Goal: Find contact information: Find contact information

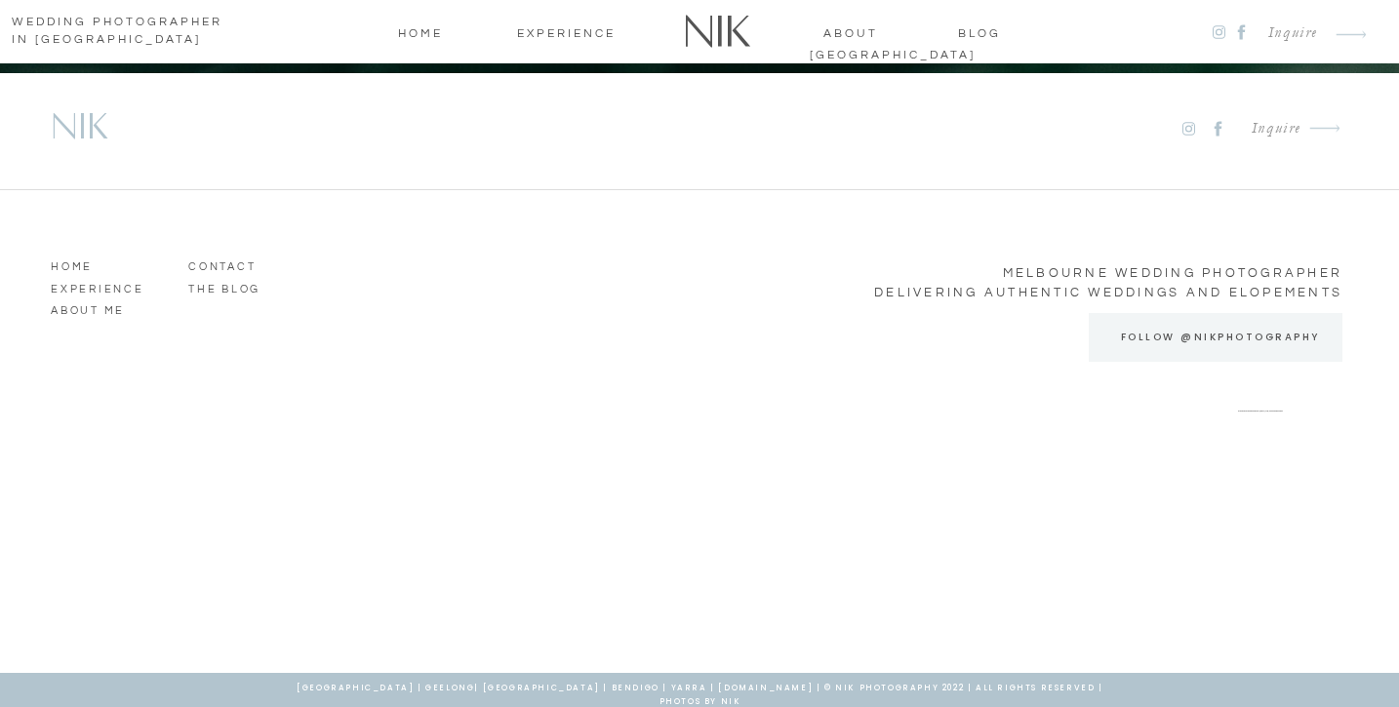
scroll to position [9892, 0]
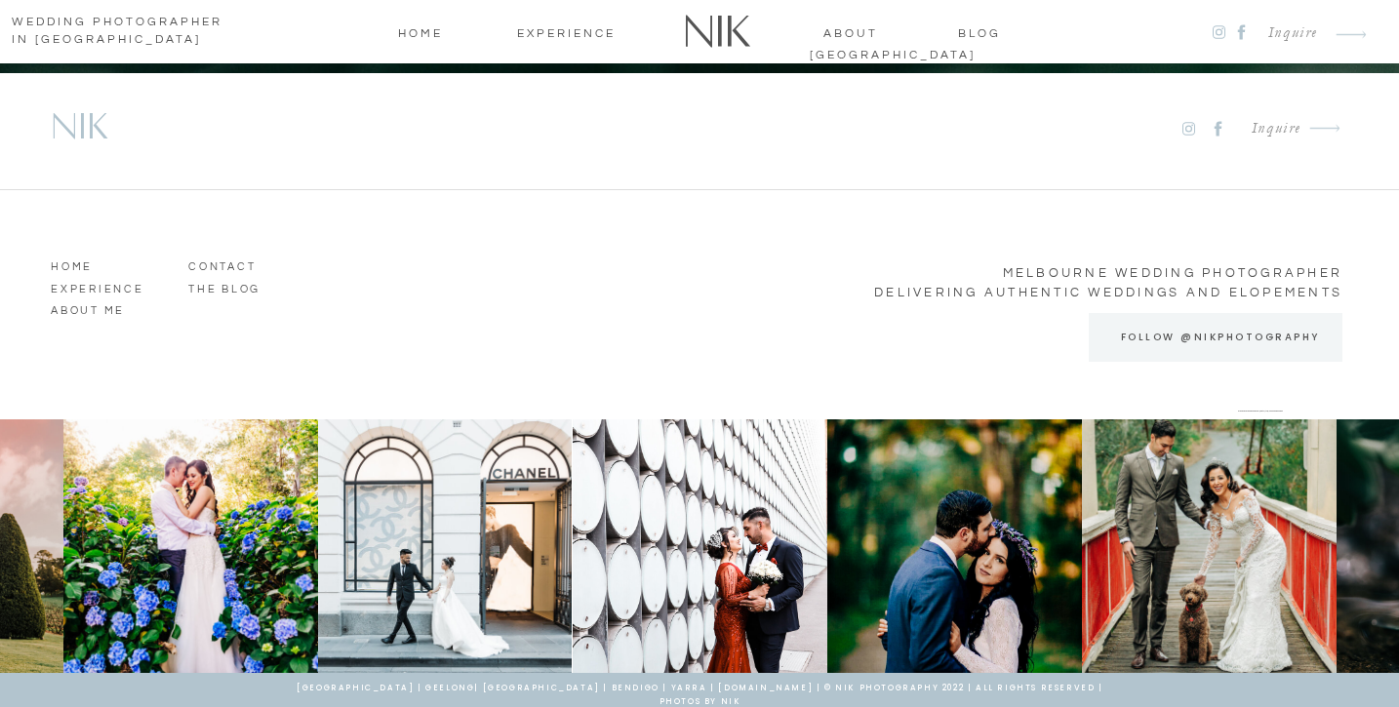
click at [1281, 130] on h2 "Inquire" at bounding box center [1268, 129] width 65 height 26
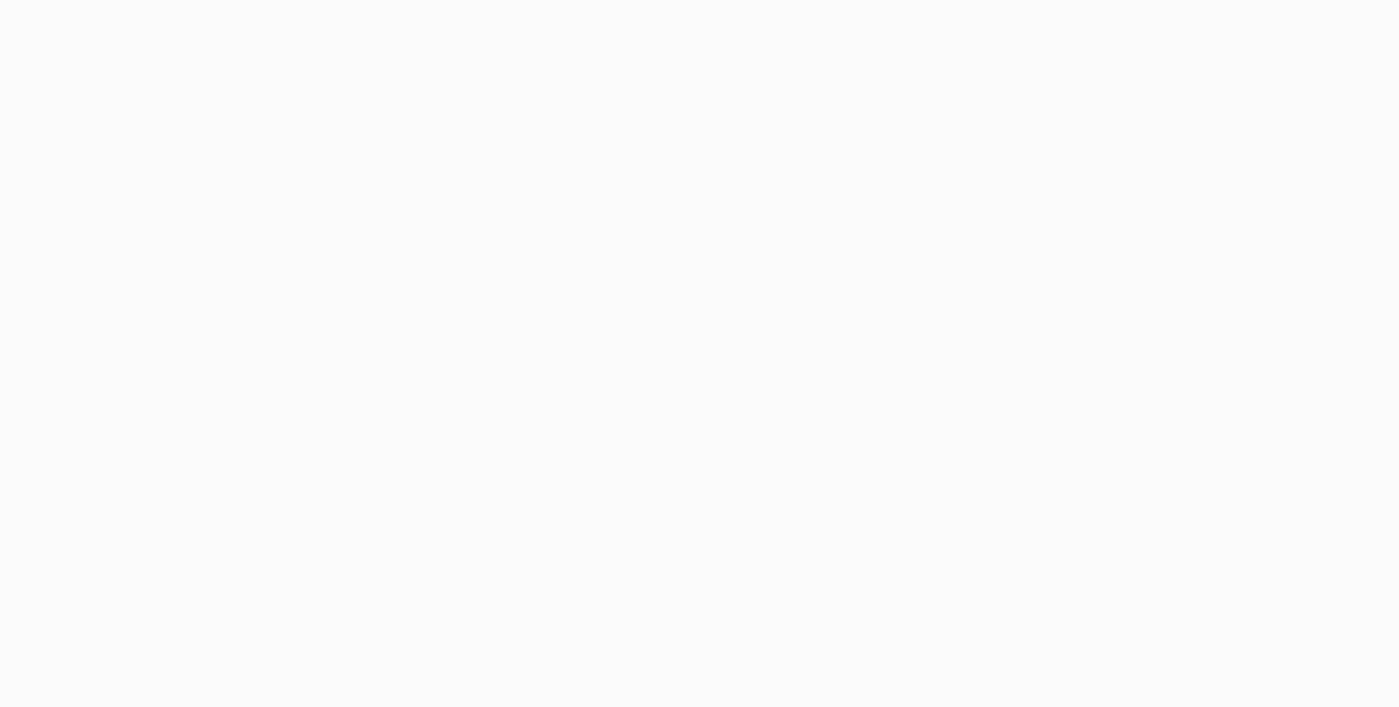
scroll to position [1300, 0]
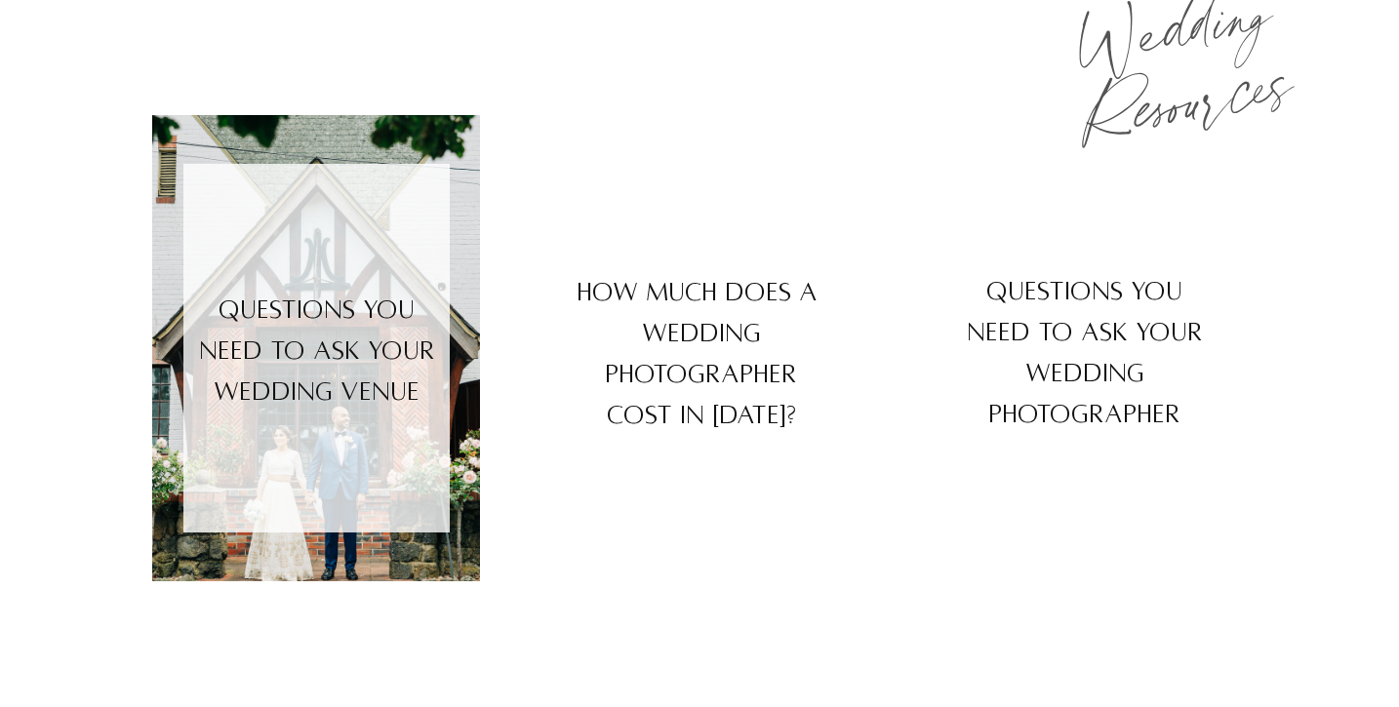
scroll to position [546, 0]
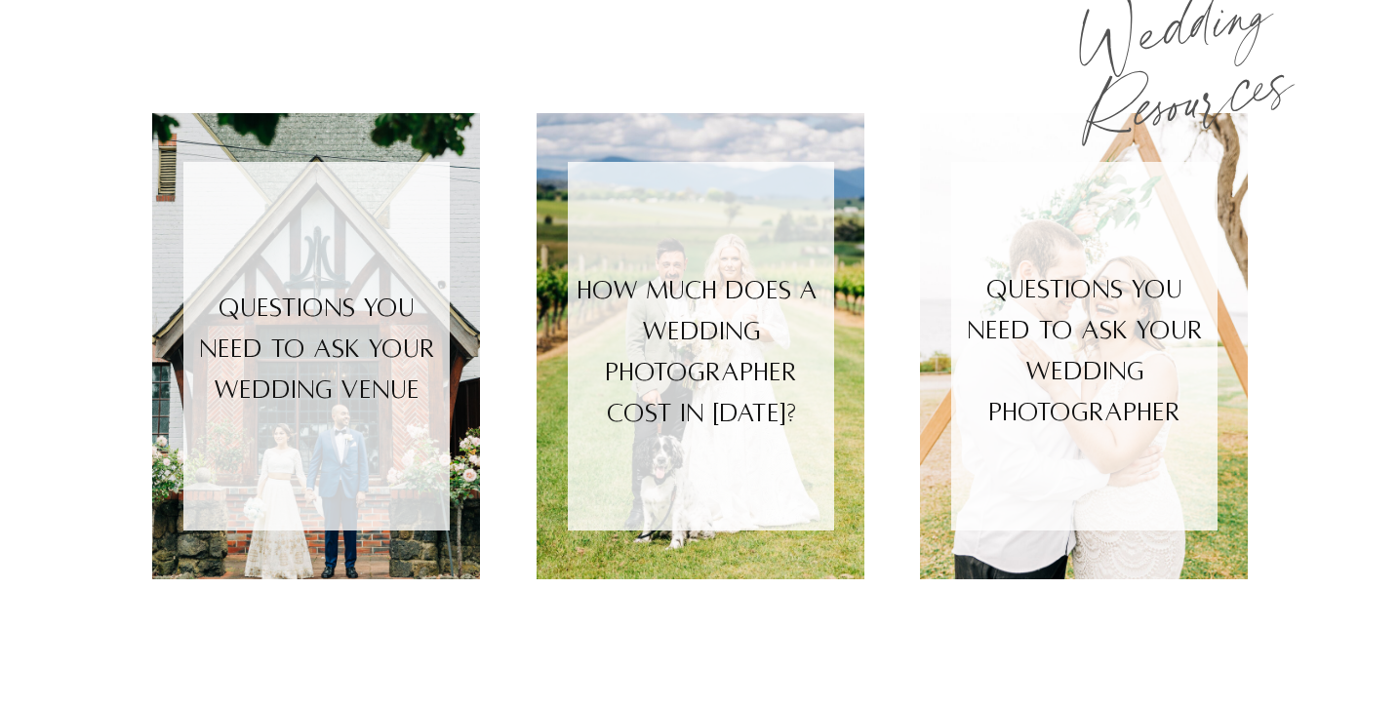
click at [1072, 353] on h3 "Questions you need to ask your wedding Photographer" at bounding box center [1084, 346] width 262 height 155
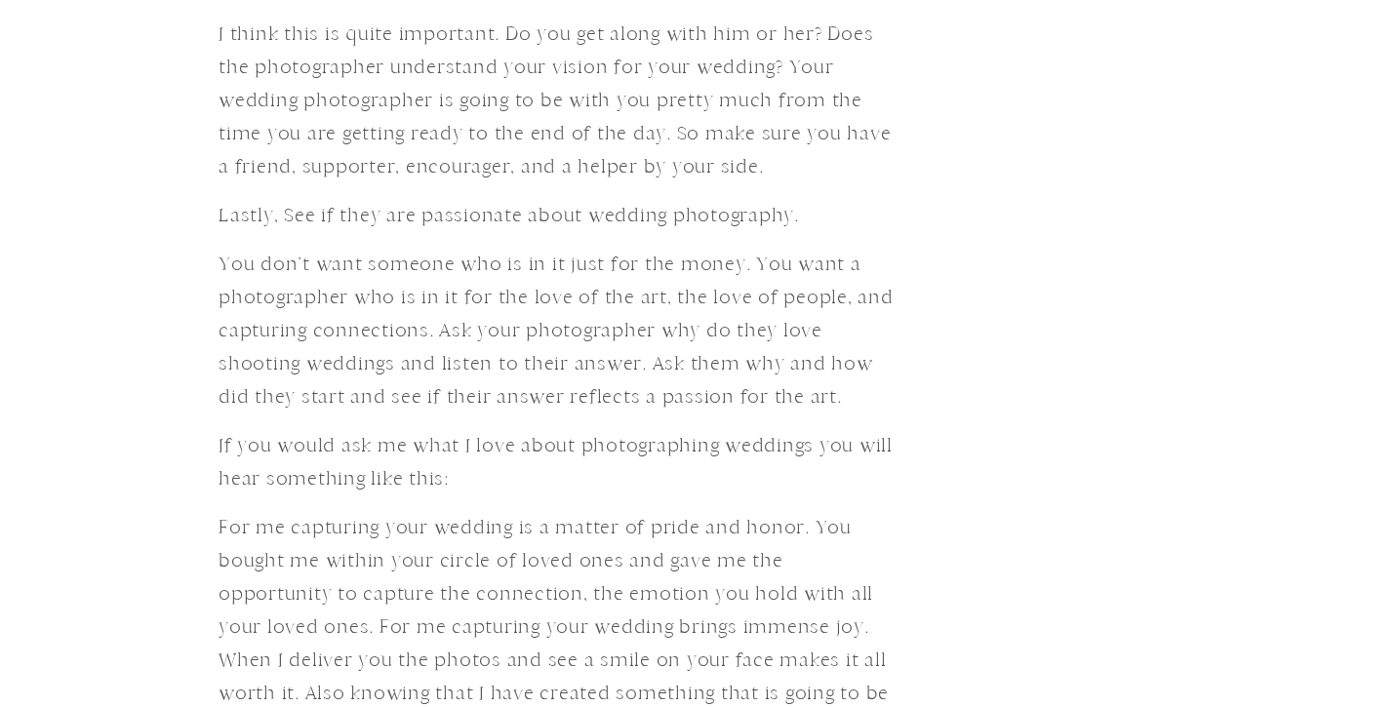
scroll to position [6526, 0]
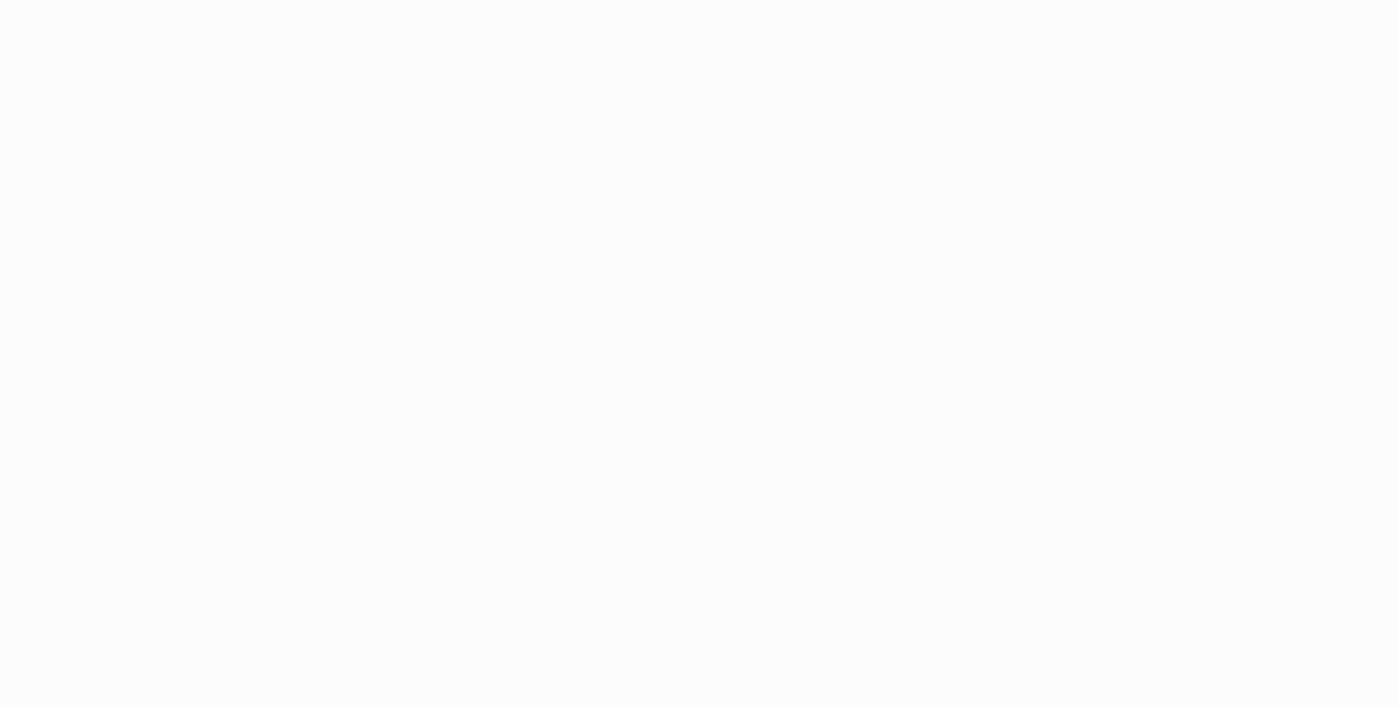
scroll to position [1300, 0]
